Goal: Transaction & Acquisition: Purchase product/service

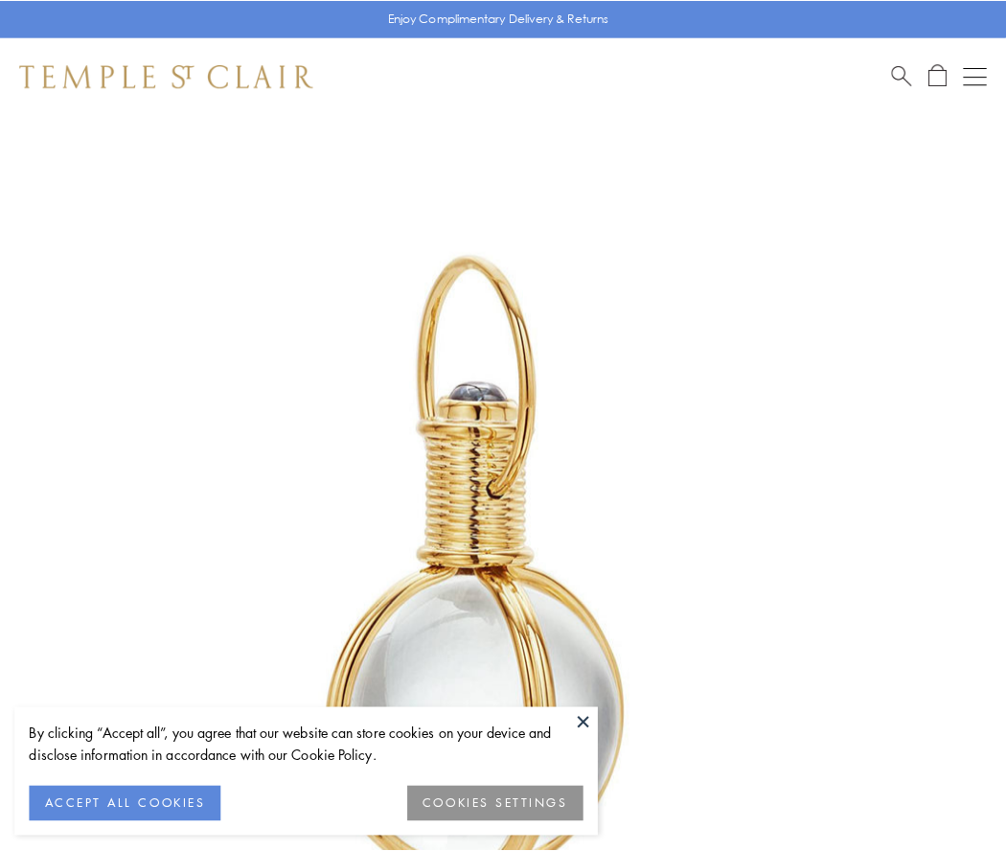
scroll to position [500, 0]
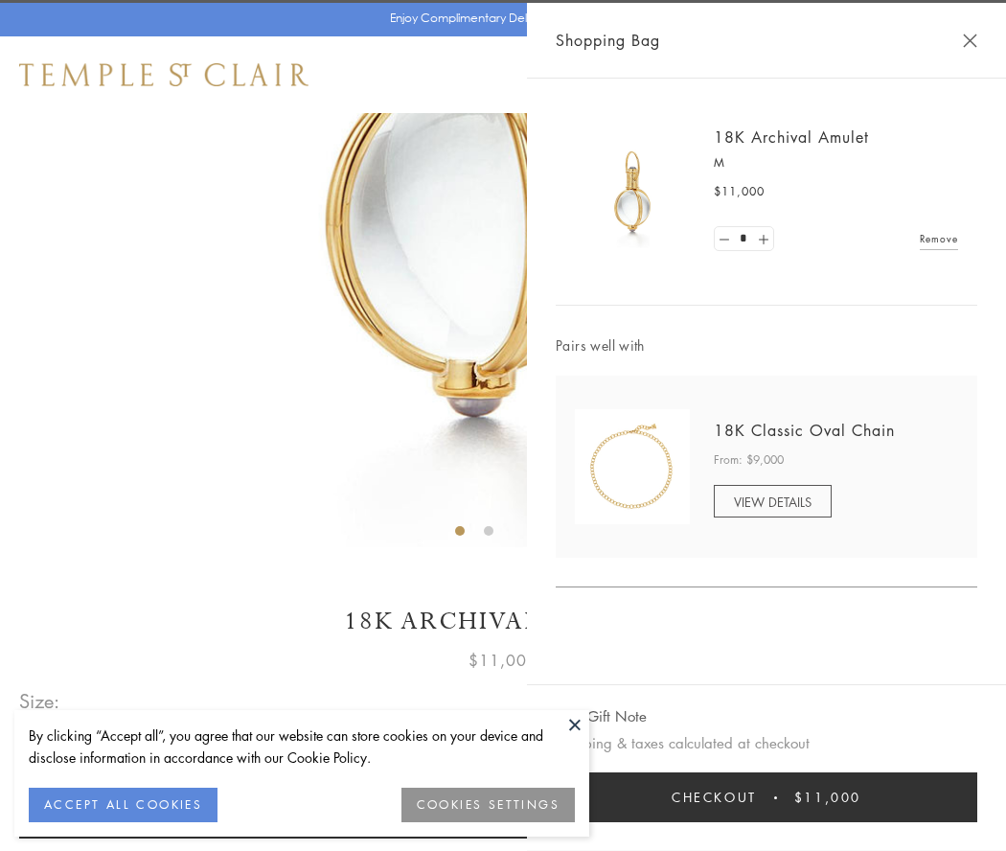
click at [767, 797] on button "Checkout $11,000" at bounding box center [767, 797] width 422 height 50
